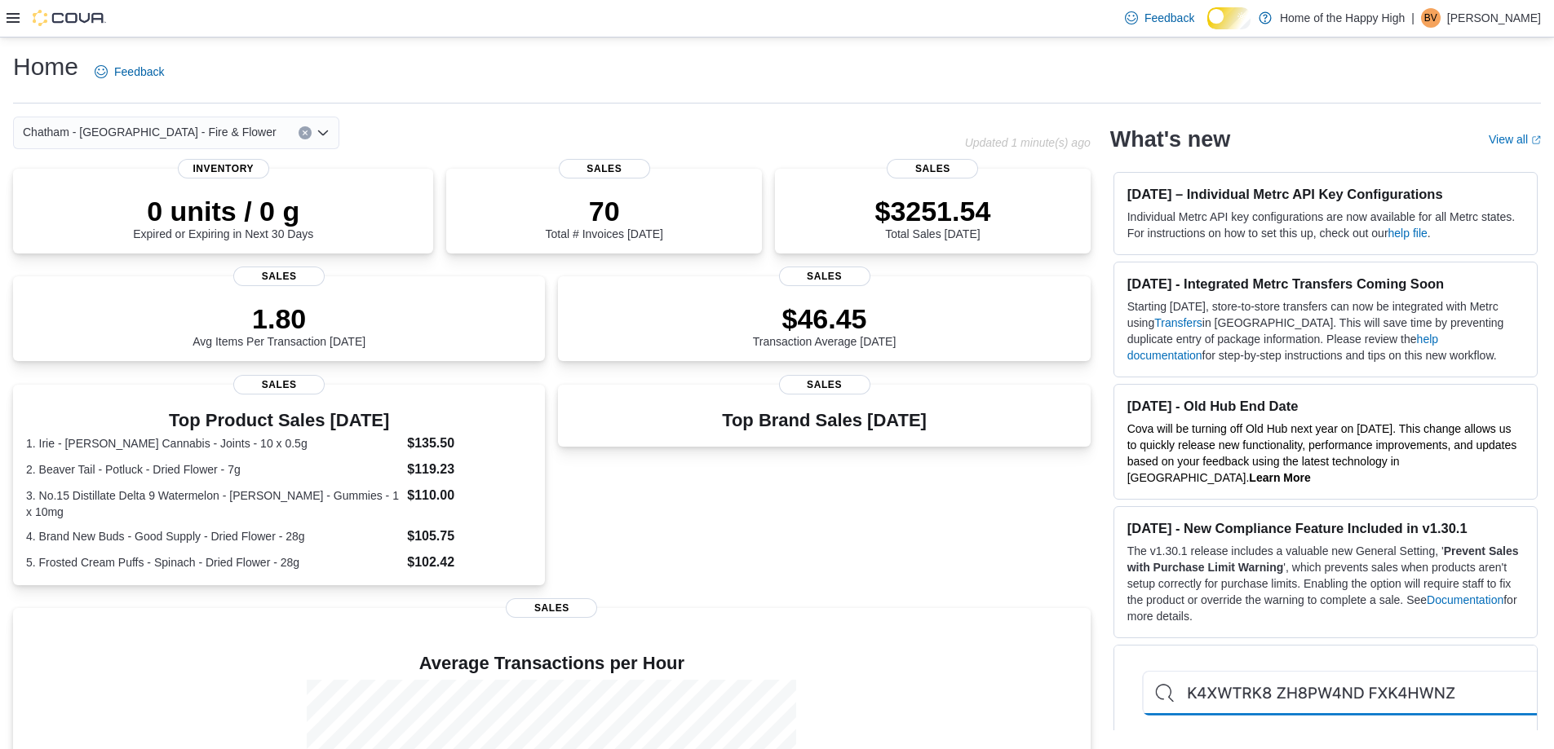
drag, startPoint x: 19, startPoint y: 17, endPoint x: 17, endPoint y: 29, distance: 12.3
click at [19, 16] on icon at bounding box center [13, 17] width 13 height 13
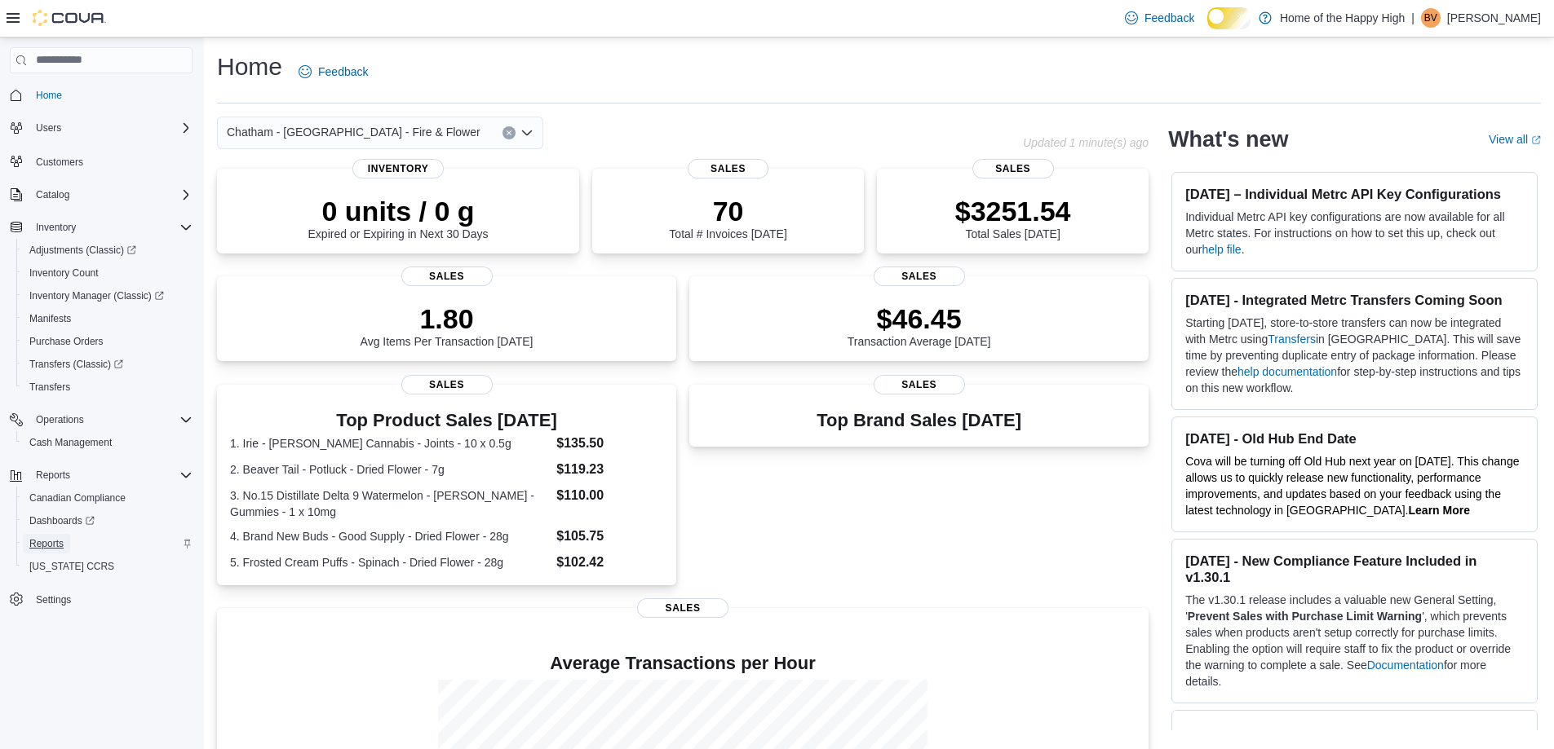
click at [64, 550] on span "Reports" at bounding box center [46, 543] width 34 height 13
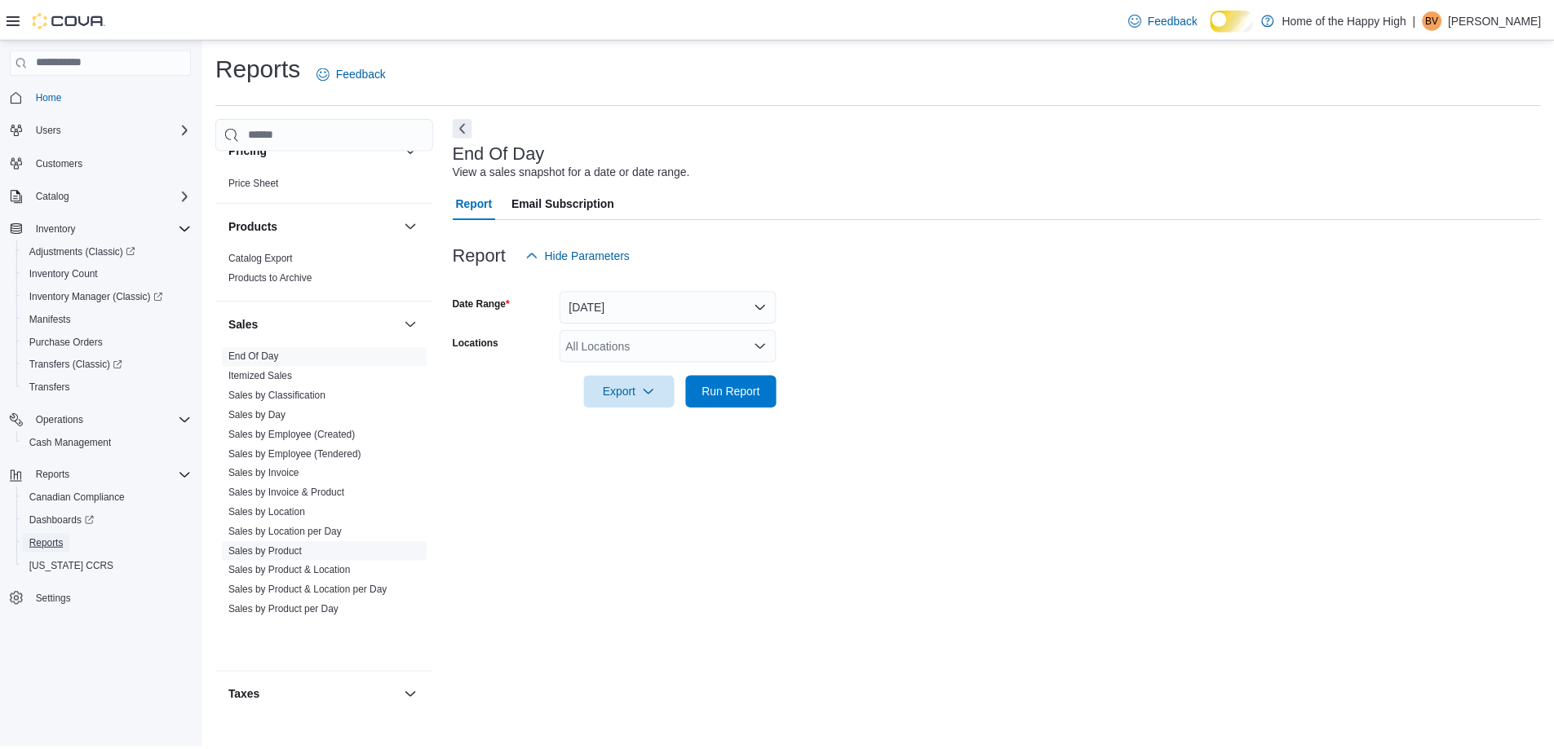
scroll to position [1103, 0]
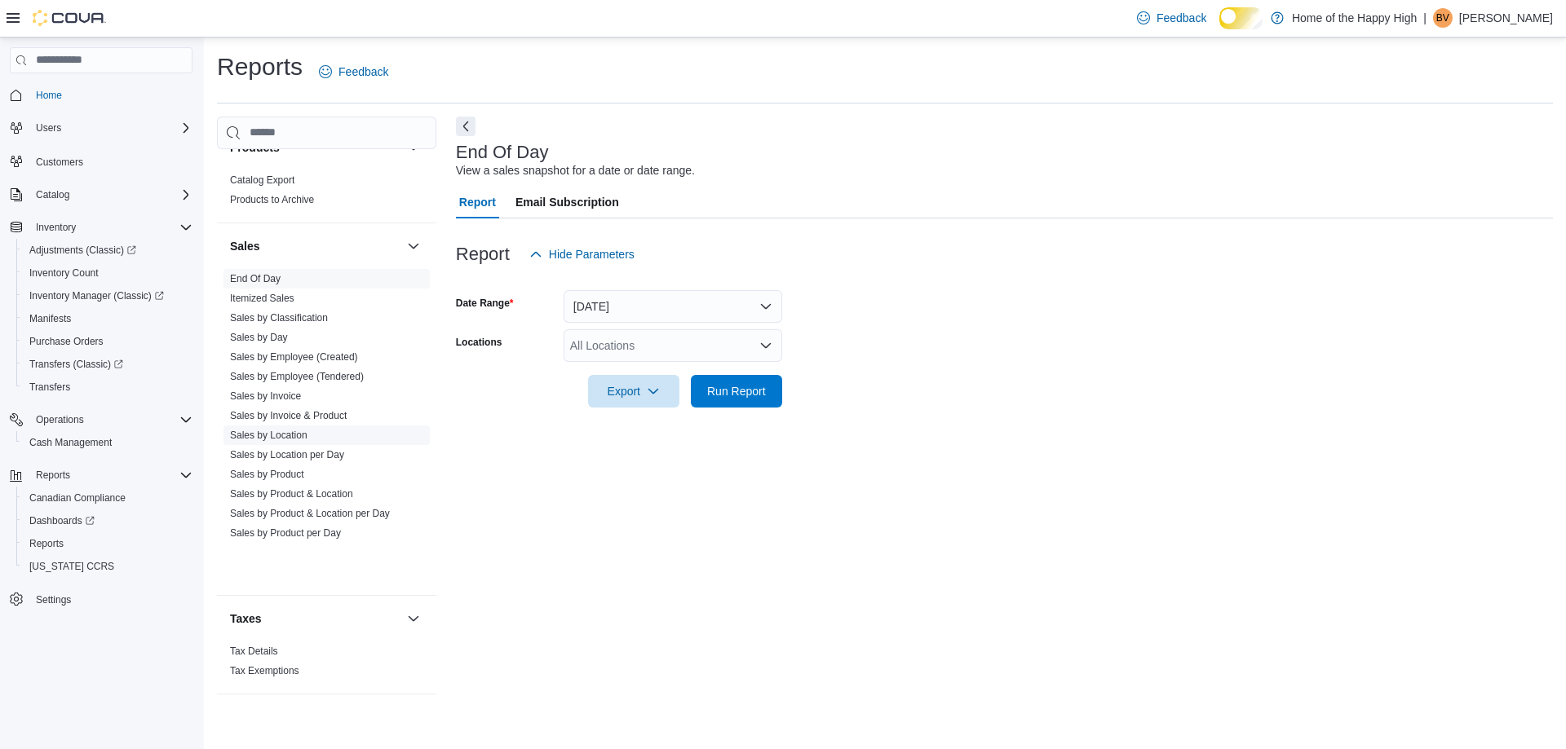
click at [304, 441] on link "Sales by Location" at bounding box center [268, 435] width 77 height 11
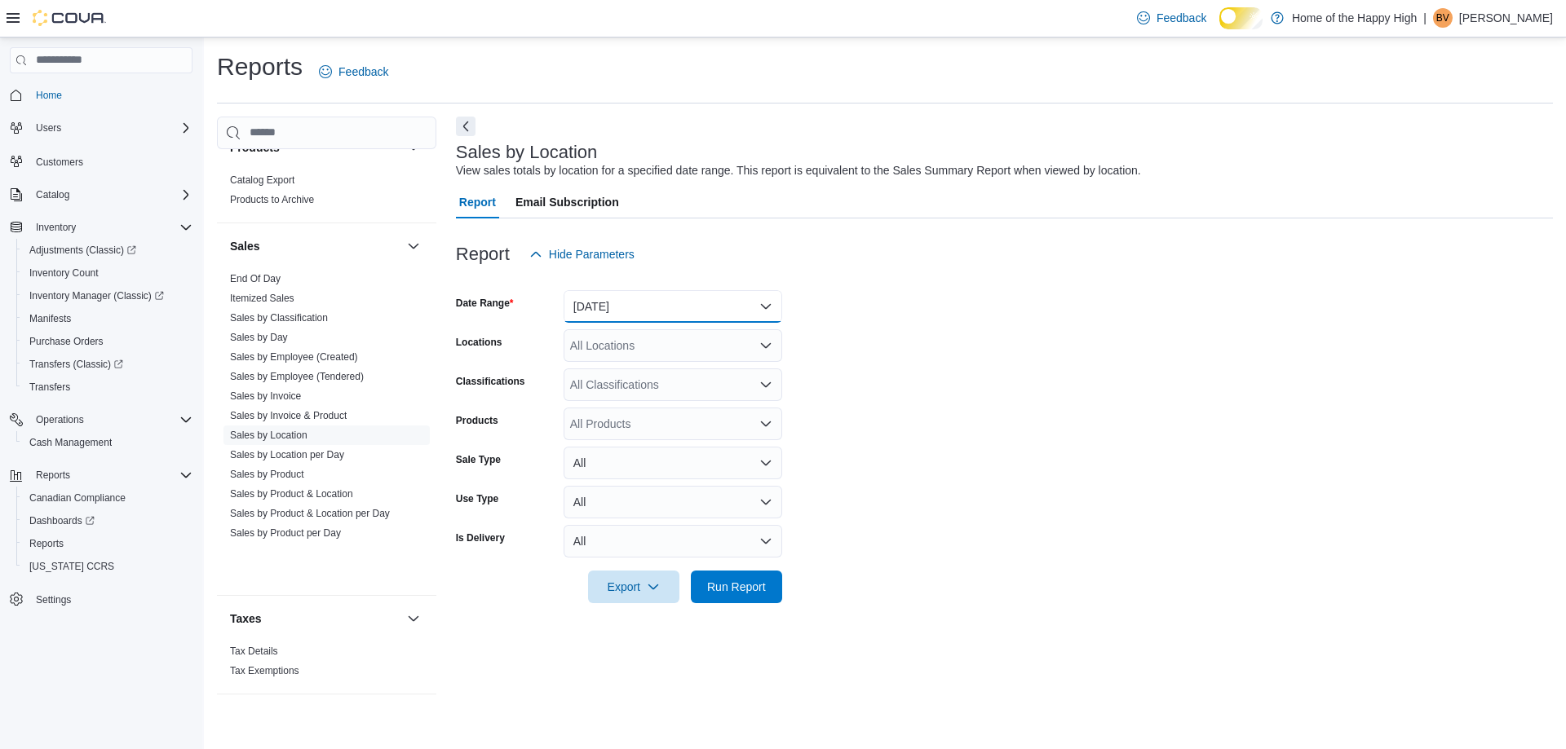
click at [634, 311] on button "Yesterday" at bounding box center [673, 306] width 219 height 33
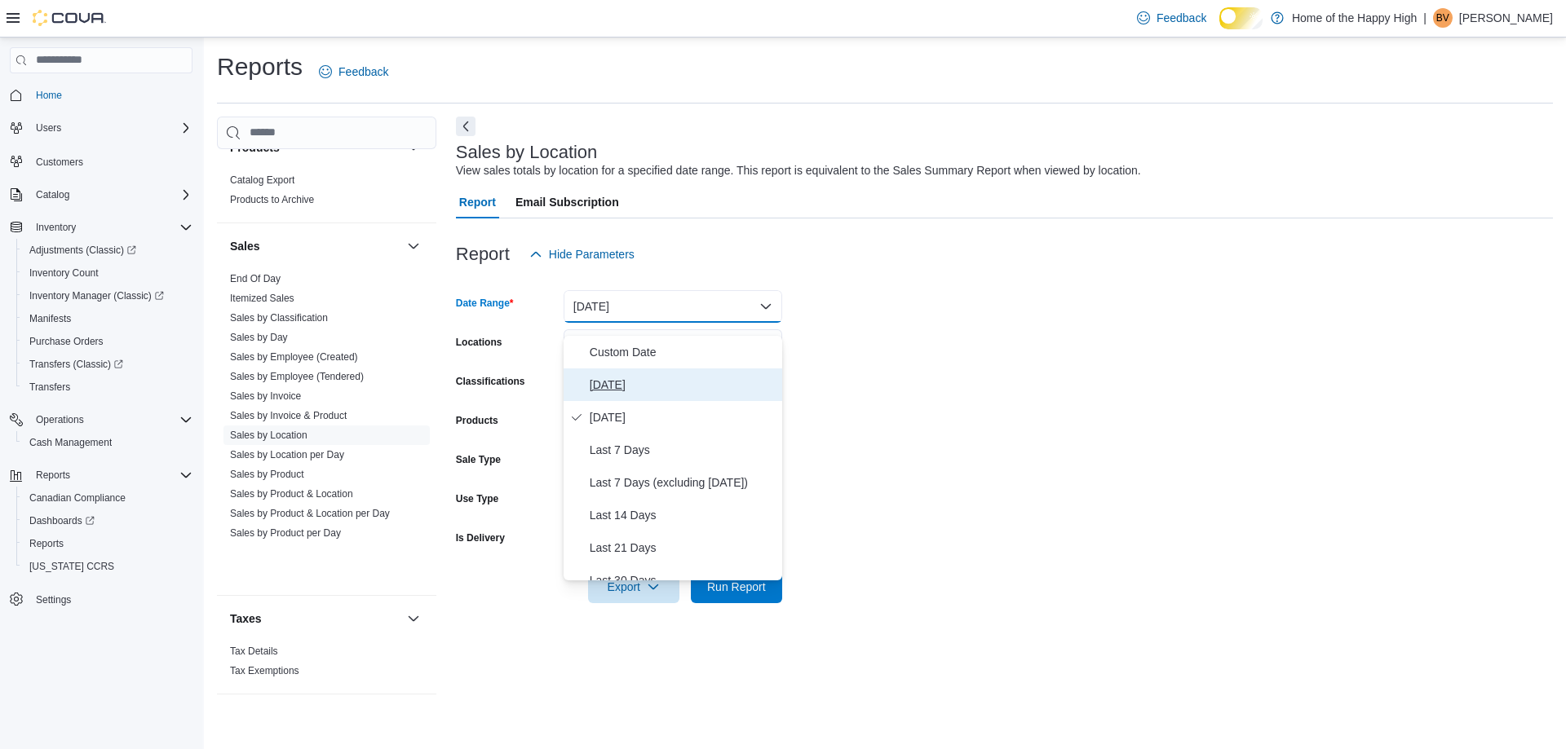
click at [631, 383] on span "Today" at bounding box center [683, 385] width 186 height 20
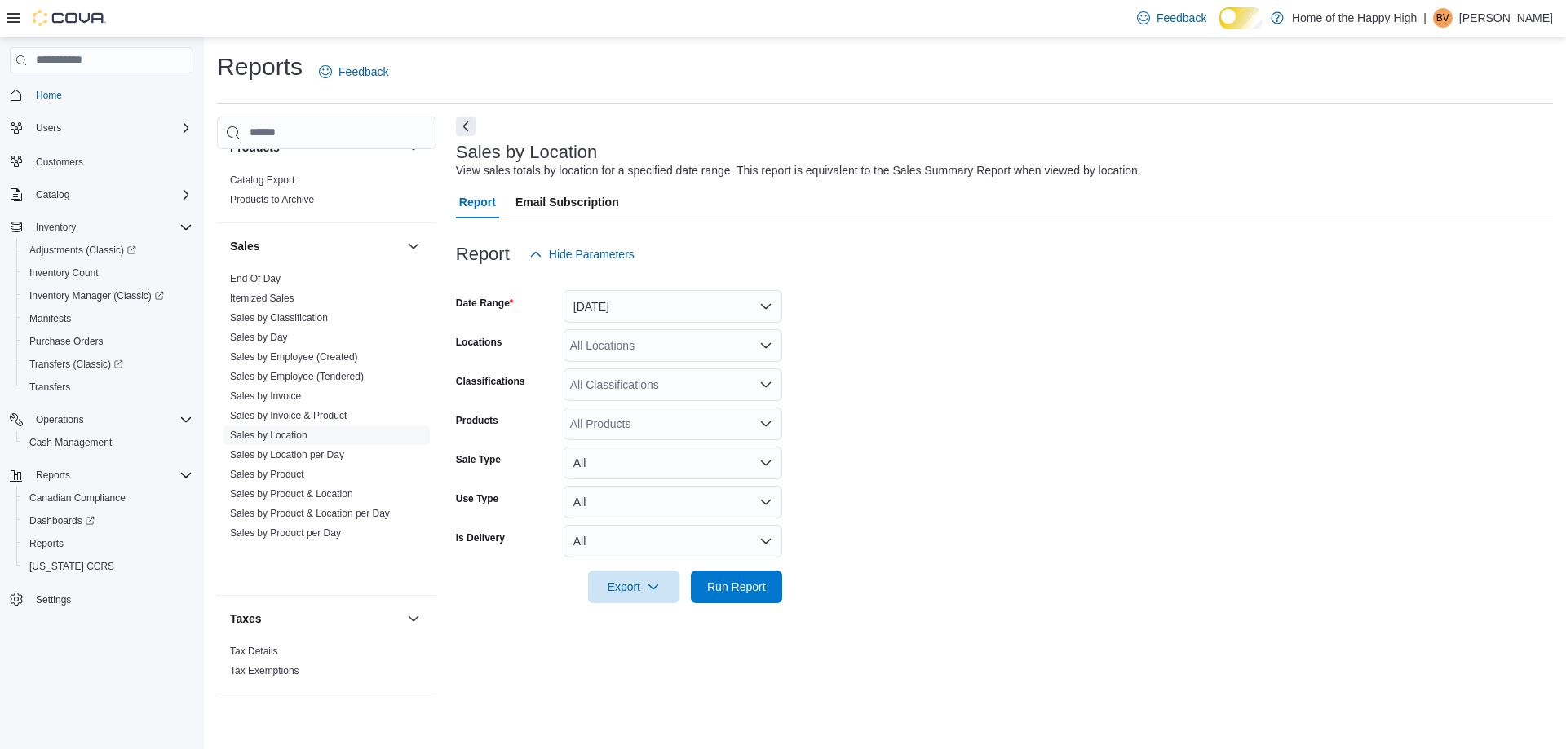
click at [627, 352] on div "All Locations" at bounding box center [673, 345] width 219 height 33
type input "****"
click at [632, 381] on span "Chatham - St. Clair Street - Fire & Flower" at bounding box center [758, 386] width 254 height 16
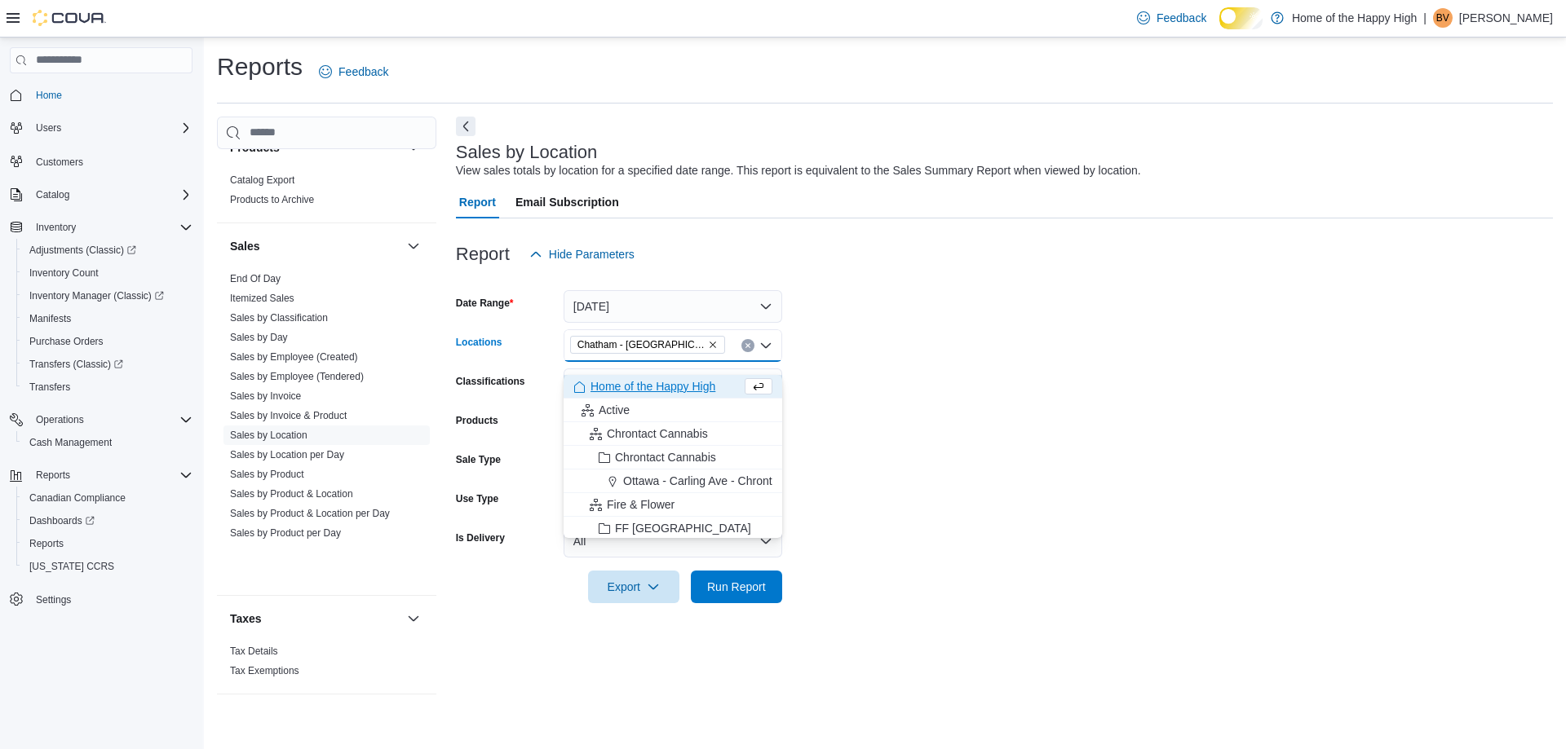
click at [869, 371] on form "Date Range Today Locations Chatham - St. Clair Street - Fire & Flower Combo box…" at bounding box center [1004, 437] width 1097 height 333
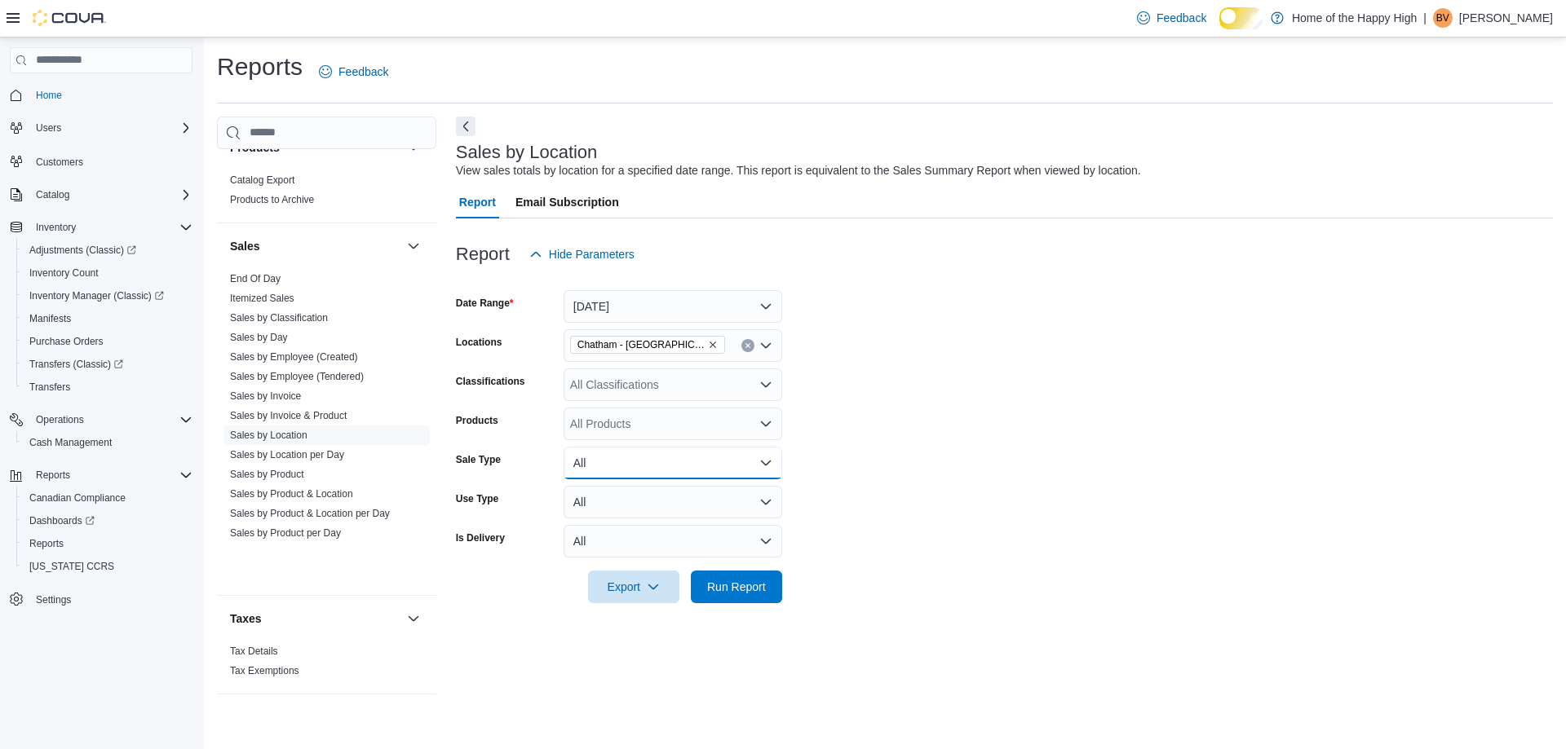
click at [652, 480] on button "All" at bounding box center [673, 463] width 219 height 33
click at [635, 550] on span "Sale" at bounding box center [683, 542] width 186 height 20
click at [718, 593] on span "Run Report" at bounding box center [736, 586] width 59 height 16
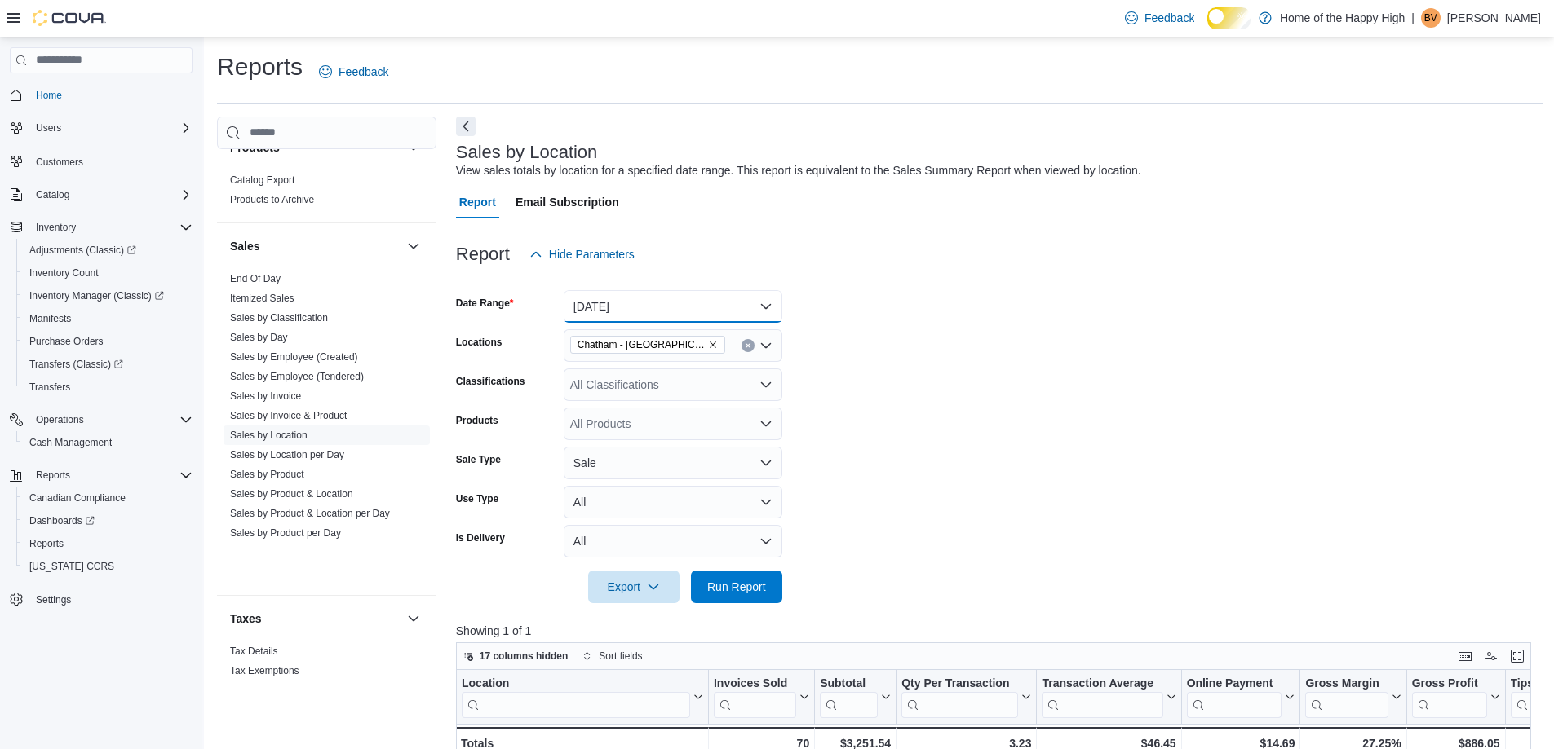
click at [650, 323] on button "Today" at bounding box center [673, 306] width 219 height 33
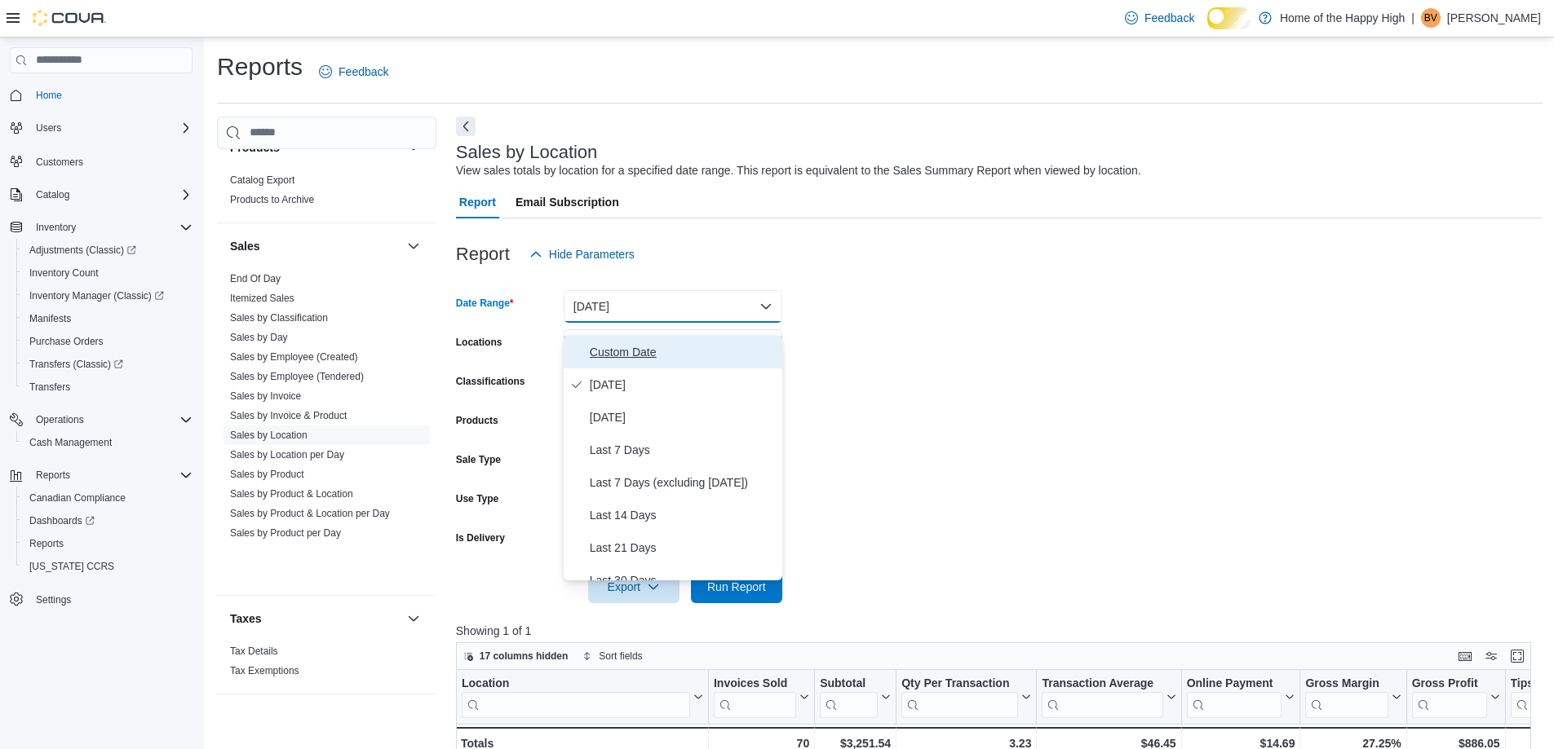
click at [650, 343] on span "Custom Date" at bounding box center [683, 353] width 186 height 20
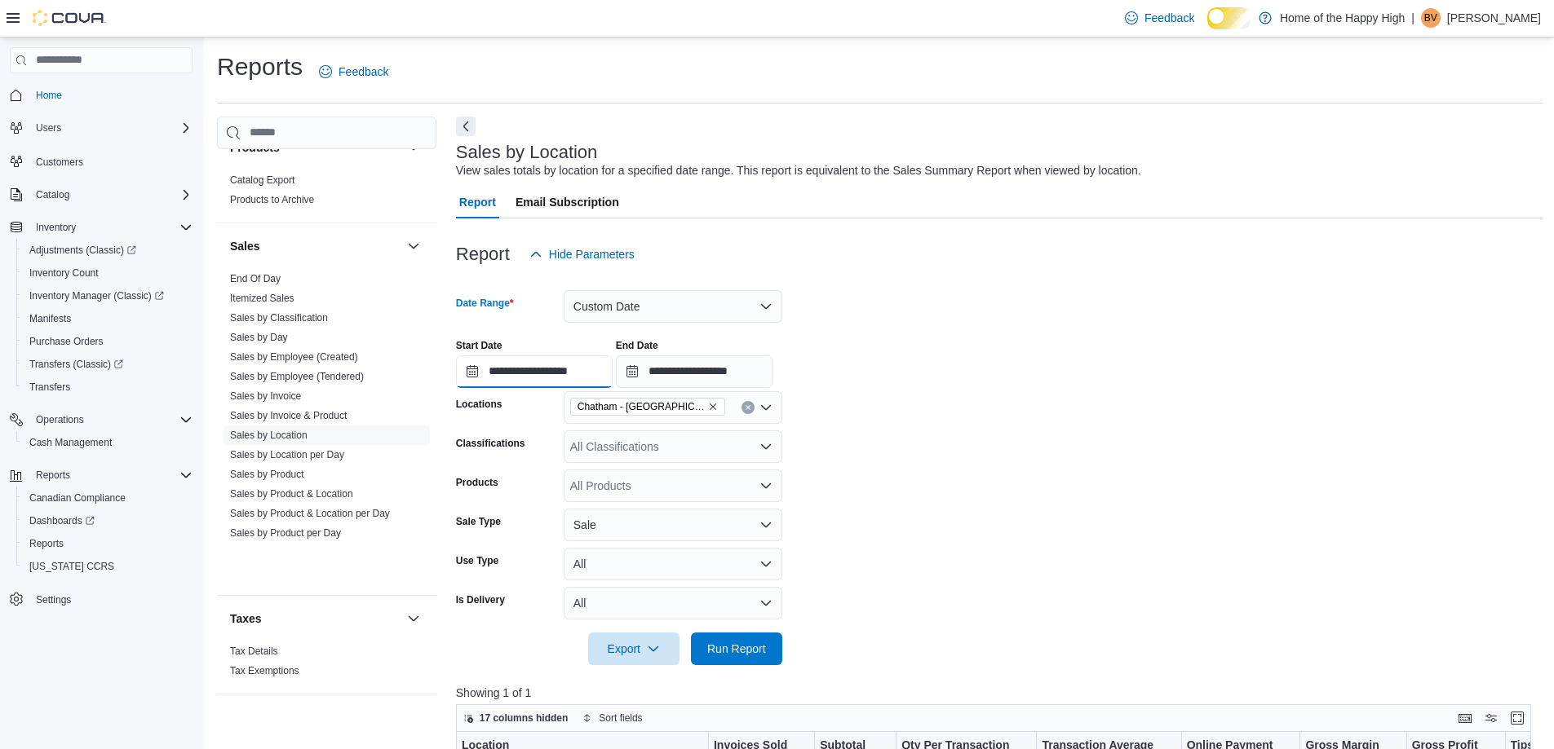
click at [585, 387] on input "**********" at bounding box center [534, 372] width 157 height 33
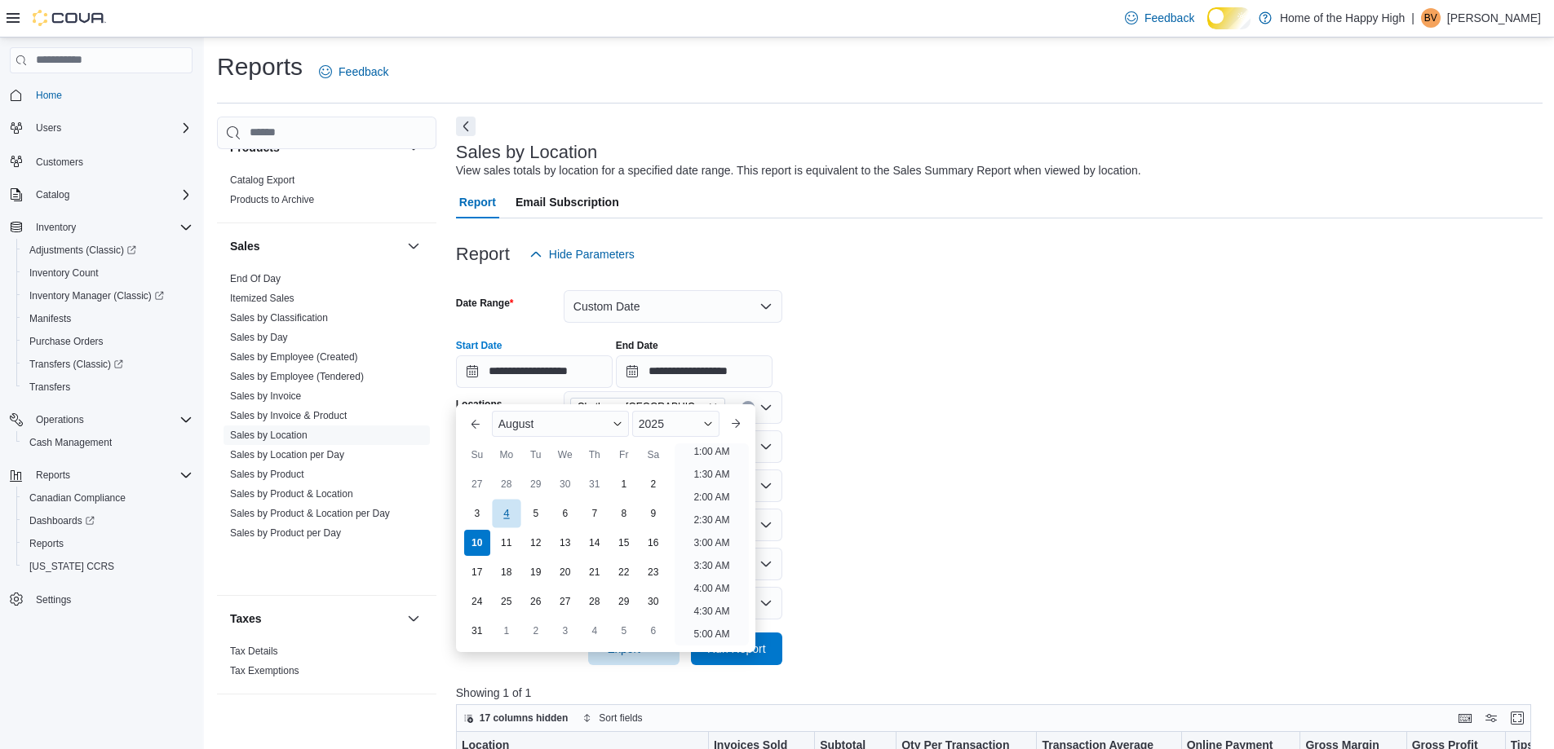
click at [511, 510] on div "4" at bounding box center [506, 513] width 29 height 29
type input "**********"
click at [1079, 530] on form "**********" at bounding box center [999, 468] width 1086 height 395
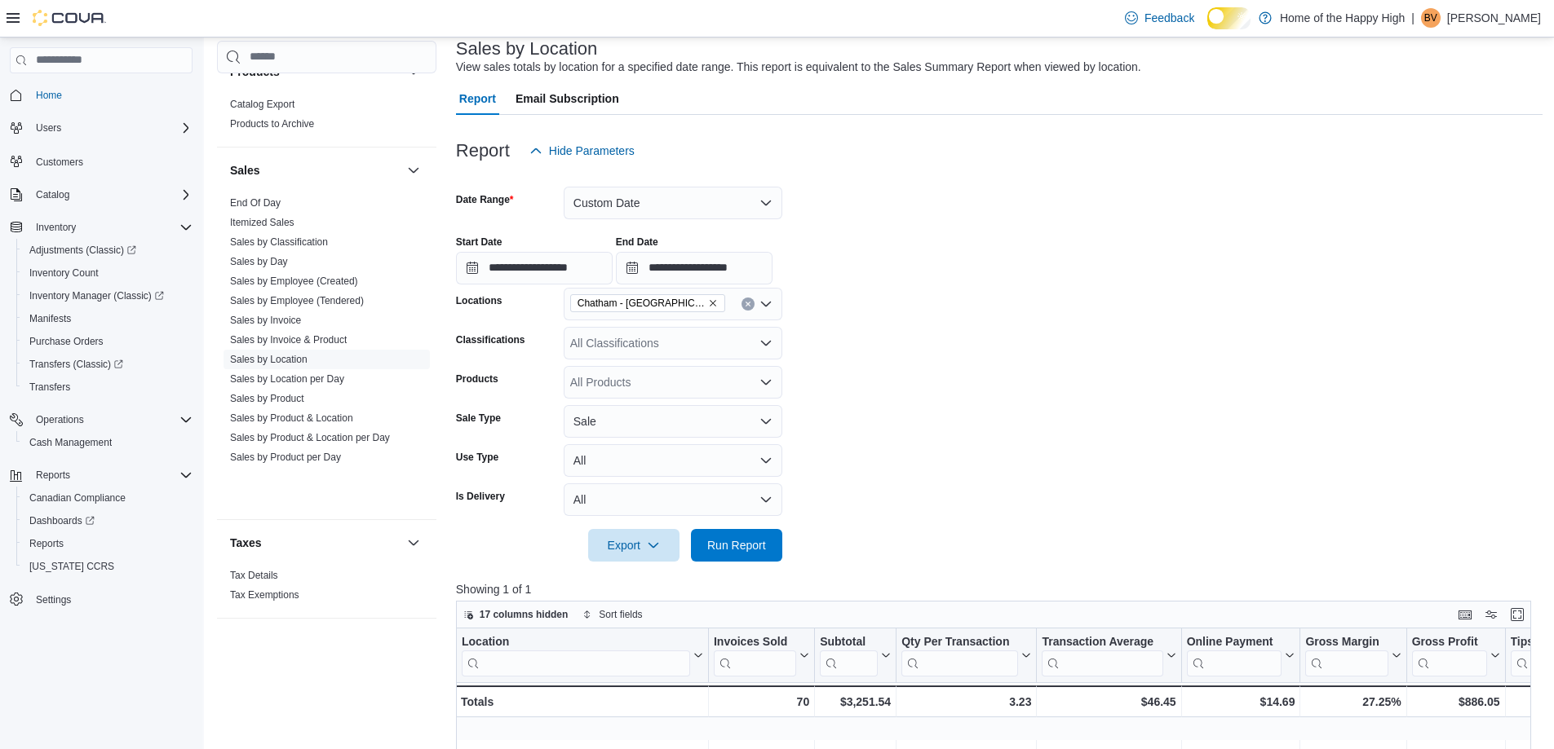
scroll to position [245, 0]
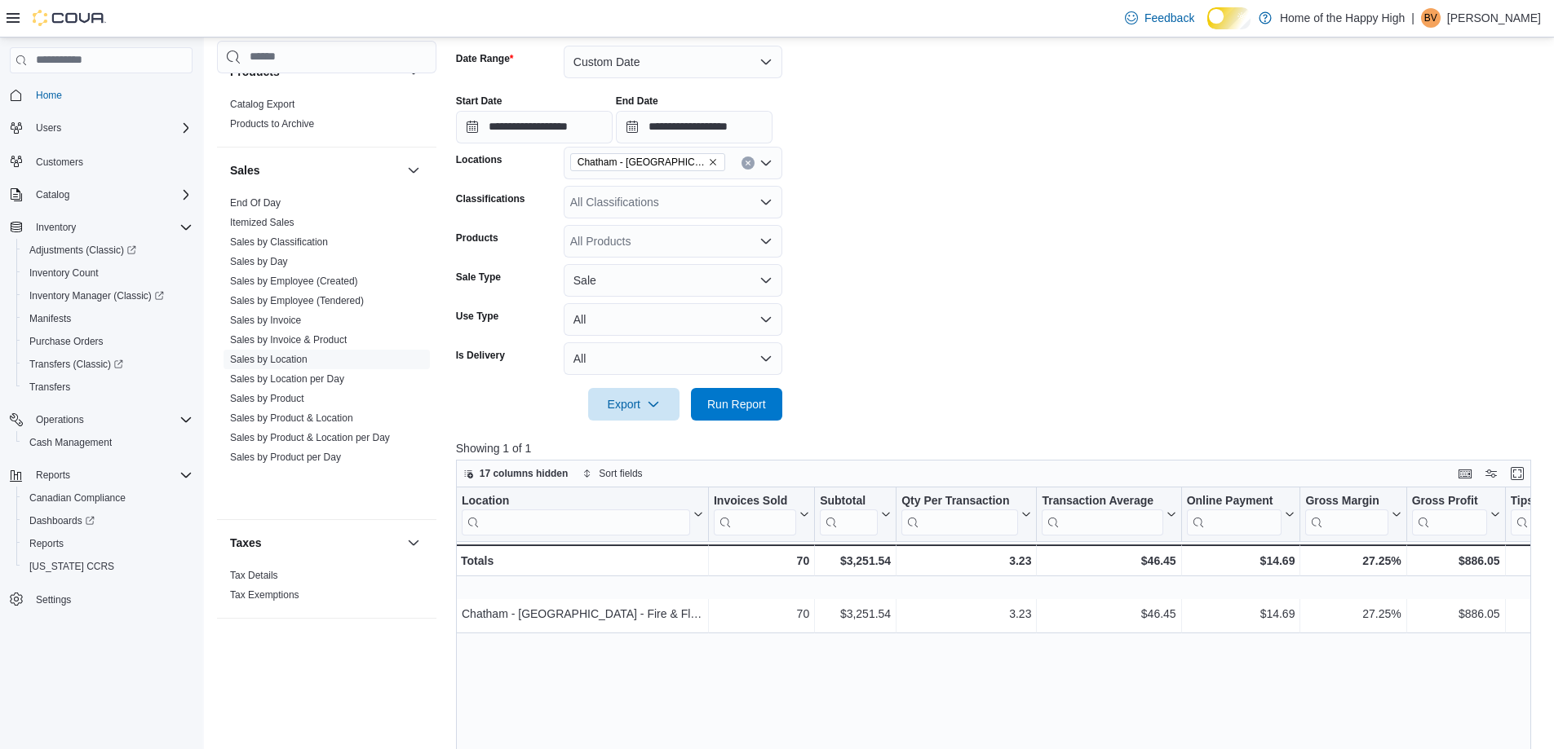
click at [737, 440] on div at bounding box center [999, 431] width 1086 height 20
click at [744, 412] on span "Run Report" at bounding box center [736, 404] width 59 height 16
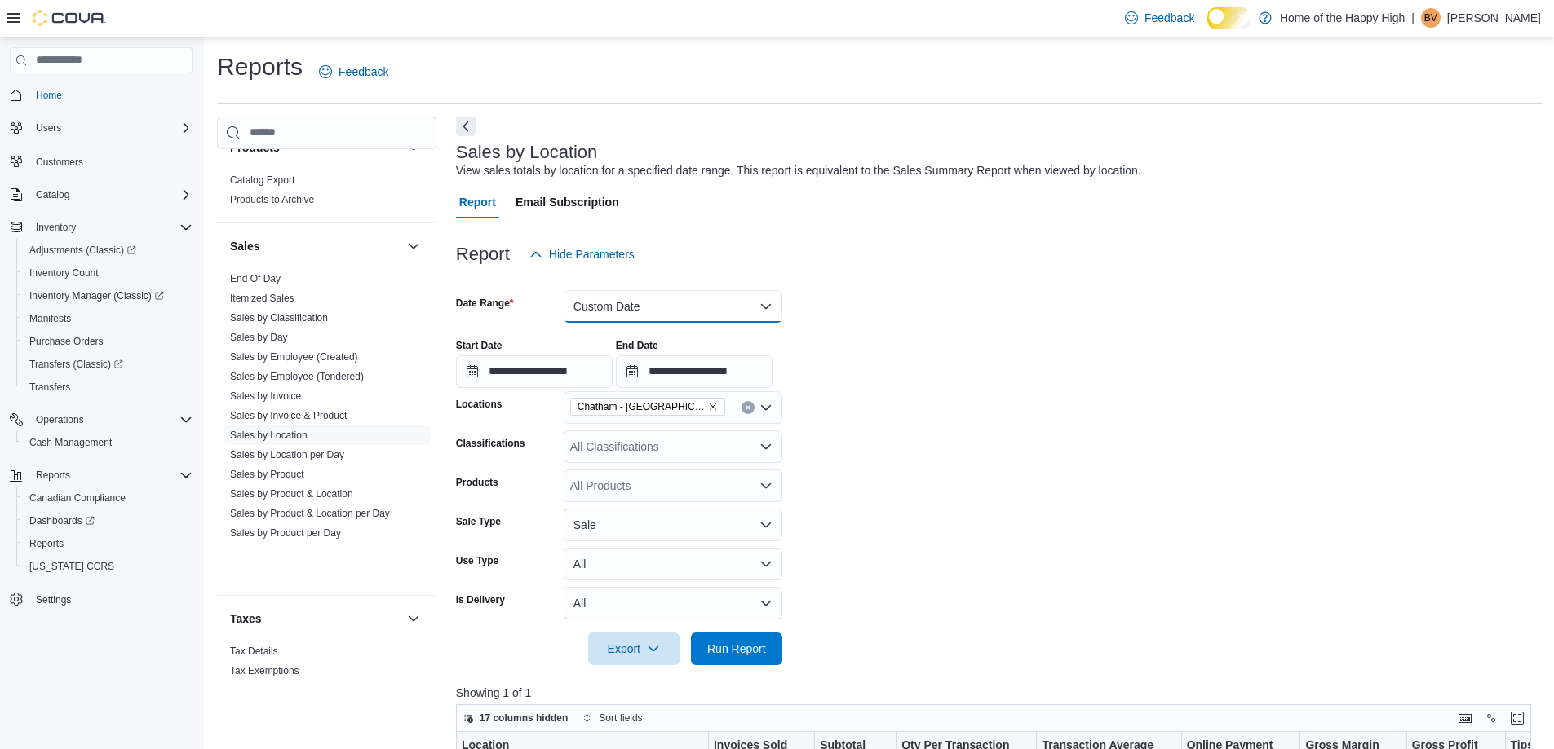
click at [674, 308] on button "Custom Date" at bounding box center [673, 306] width 219 height 33
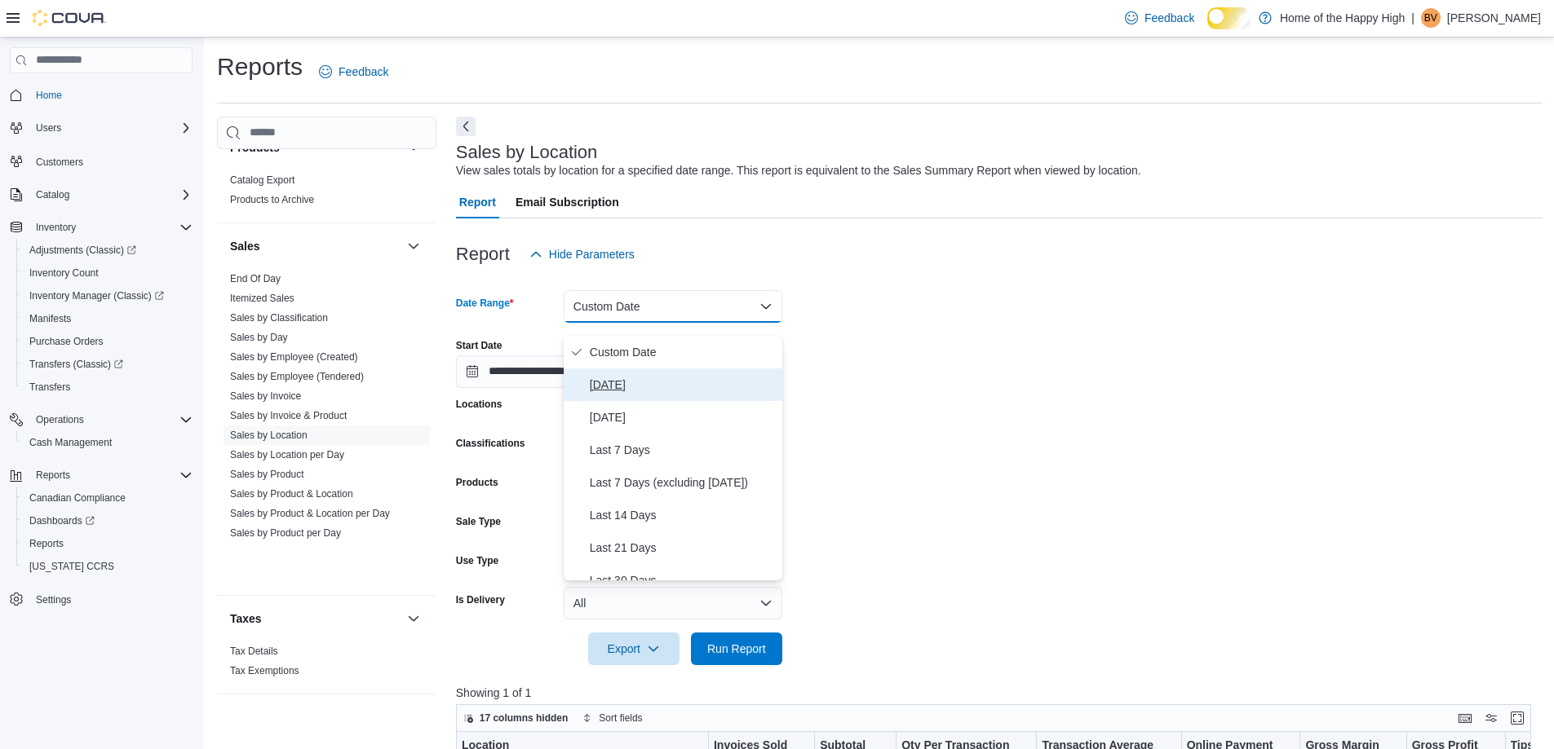
click at [659, 391] on span "Today" at bounding box center [683, 385] width 186 height 20
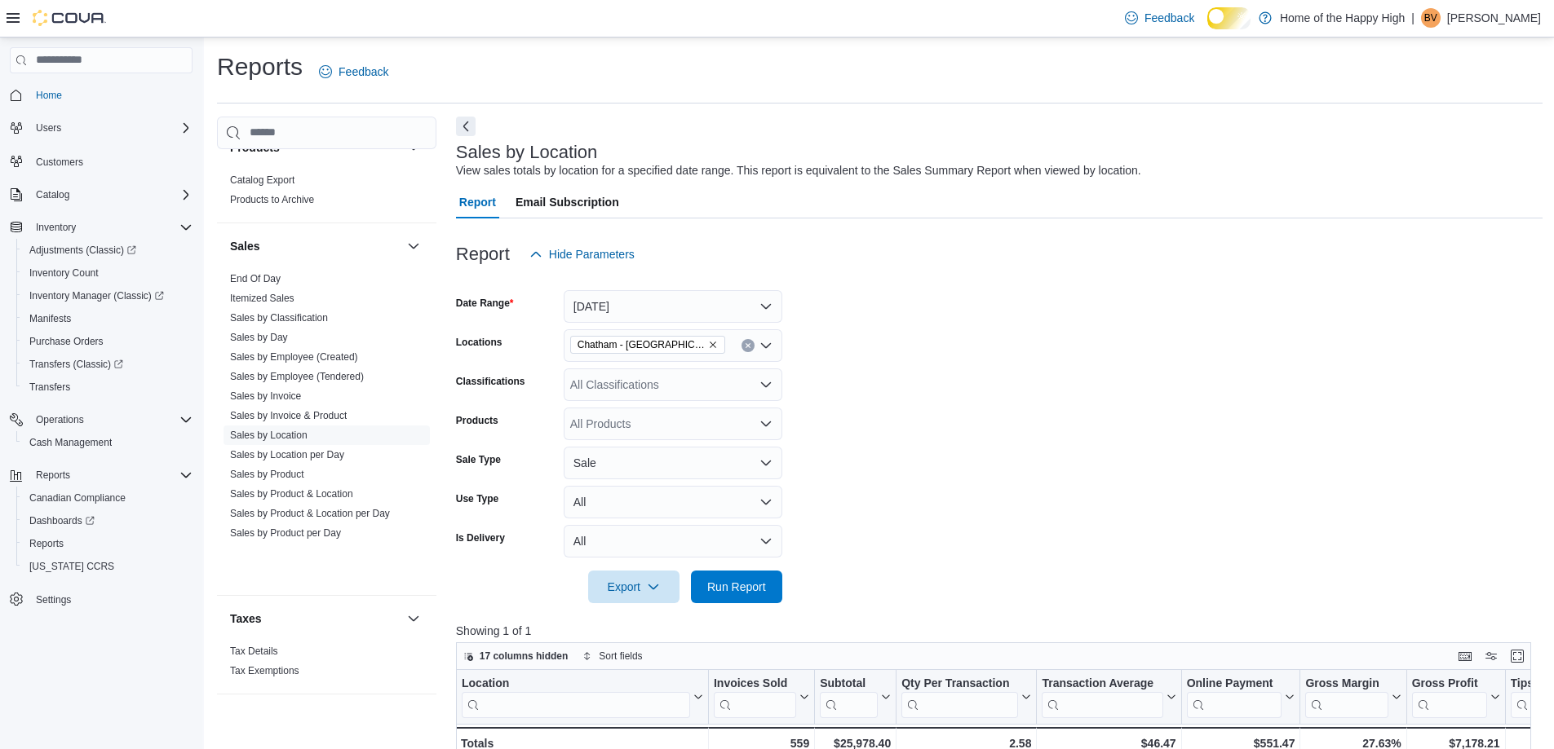
click at [970, 400] on form "Date Range Today Locations Chatham - St. Clair Street - Fire & Flower Classific…" at bounding box center [999, 437] width 1086 height 333
click at [276, 285] on link "End Of Day" at bounding box center [255, 278] width 51 height 11
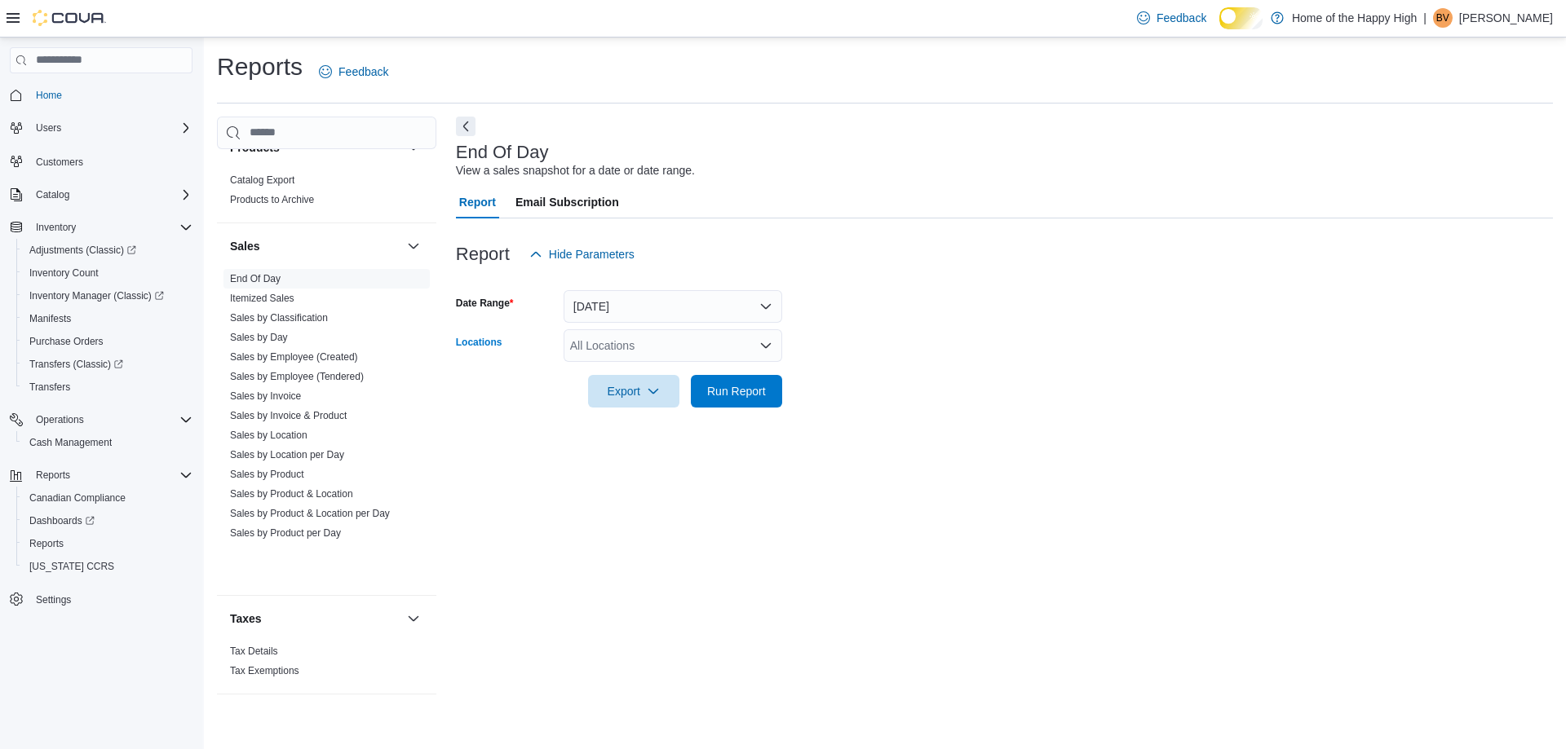
click at [670, 354] on div "All Locations" at bounding box center [673, 345] width 219 height 33
type input "****"
click at [668, 383] on span "Chatham - St. Clair Street - Fire & Flower" at bounding box center [758, 386] width 254 height 16
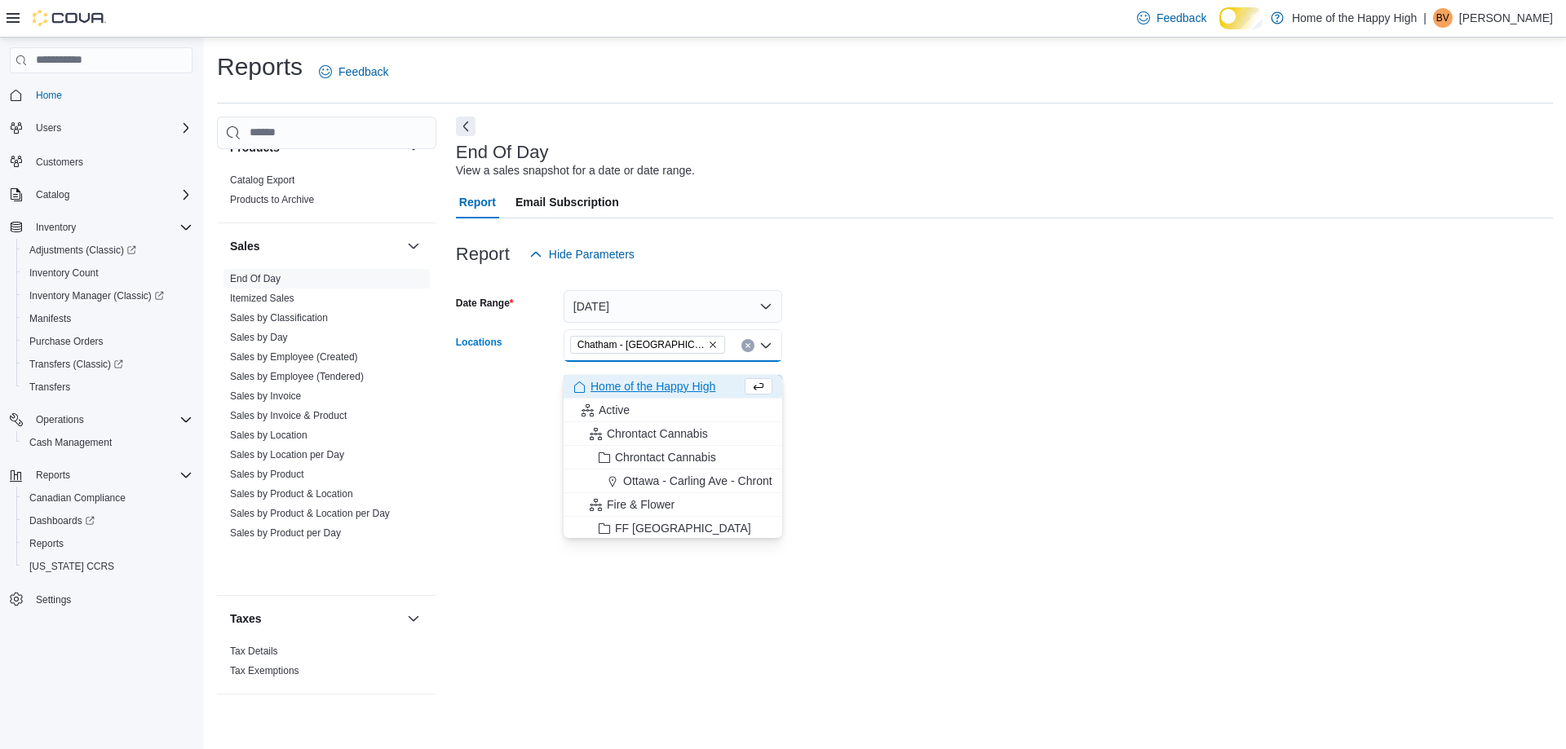
click at [1183, 392] on form "Date Range Today Locations Chatham - St. Clair Street - Fire & Flower Combo box…" at bounding box center [1004, 339] width 1097 height 137
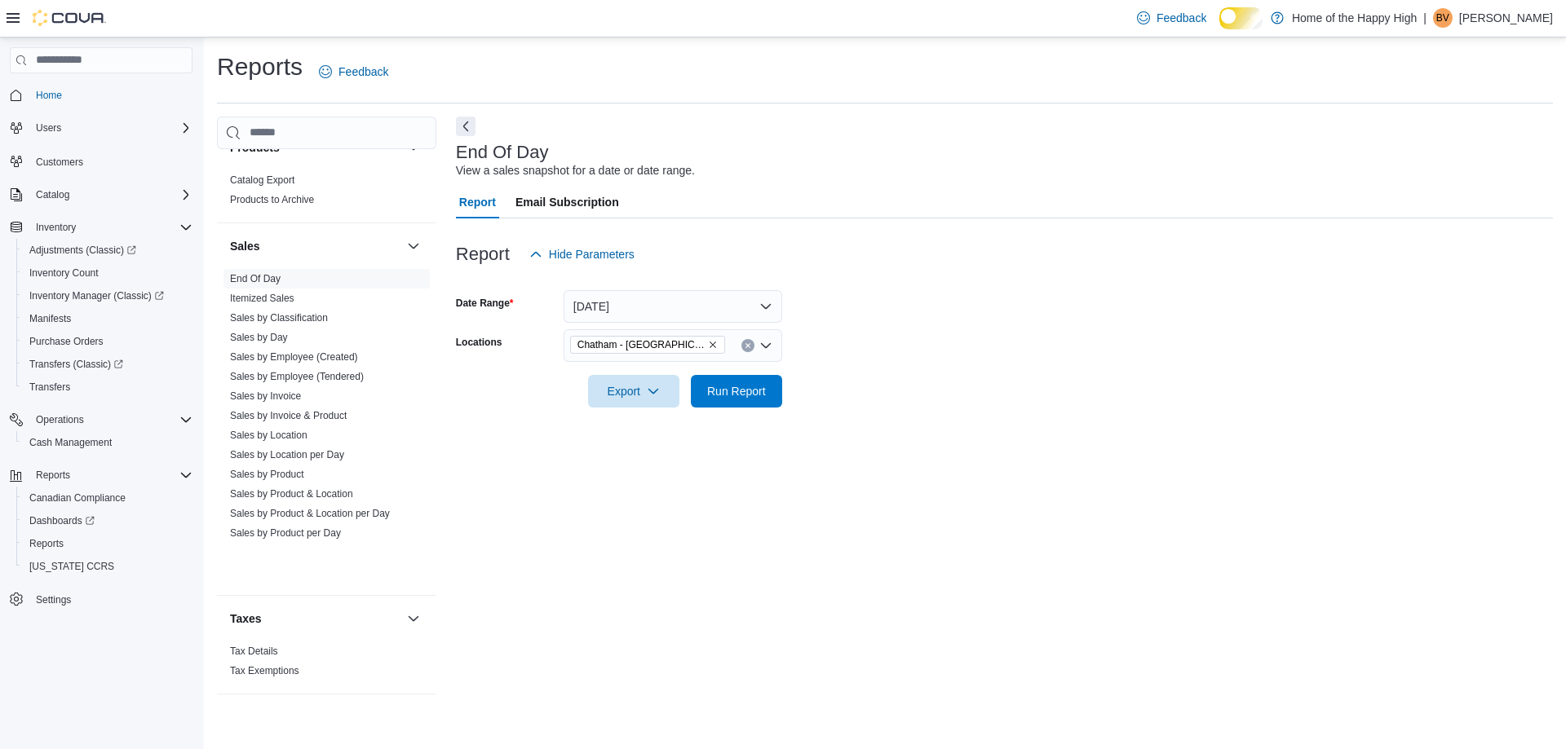
click at [793, 406] on form "Date Range Today Locations Chatham - St. Clair Street - Fire & Flower Export Ru…" at bounding box center [1004, 339] width 1097 height 137
click at [775, 407] on button "Run Report" at bounding box center [736, 390] width 91 height 33
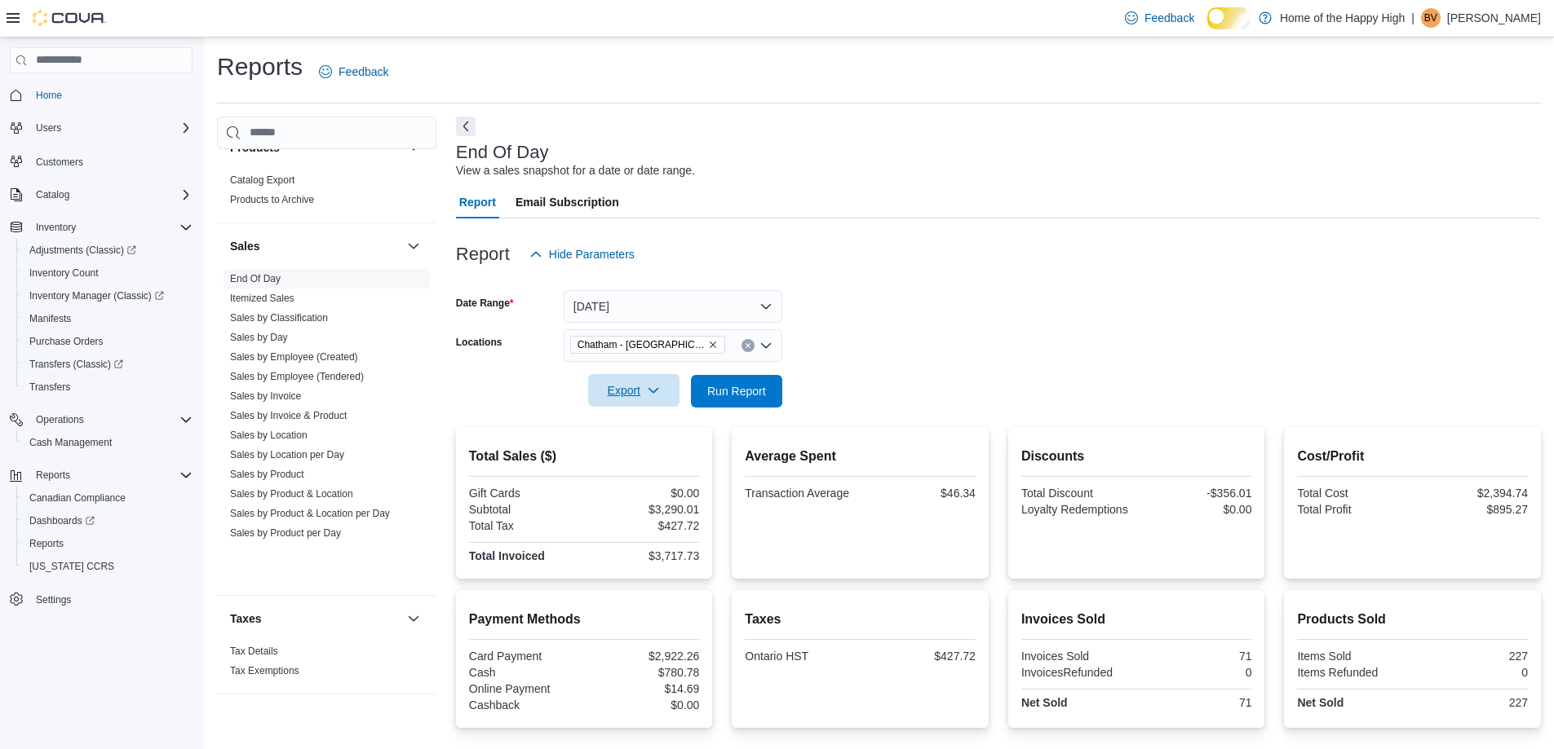
click at [620, 406] on span "Export" at bounding box center [634, 390] width 72 height 33
click at [645, 472] on span "Export to Pdf" at bounding box center [624, 469] width 73 height 13
